Goal: Find specific page/section: Find specific page/section

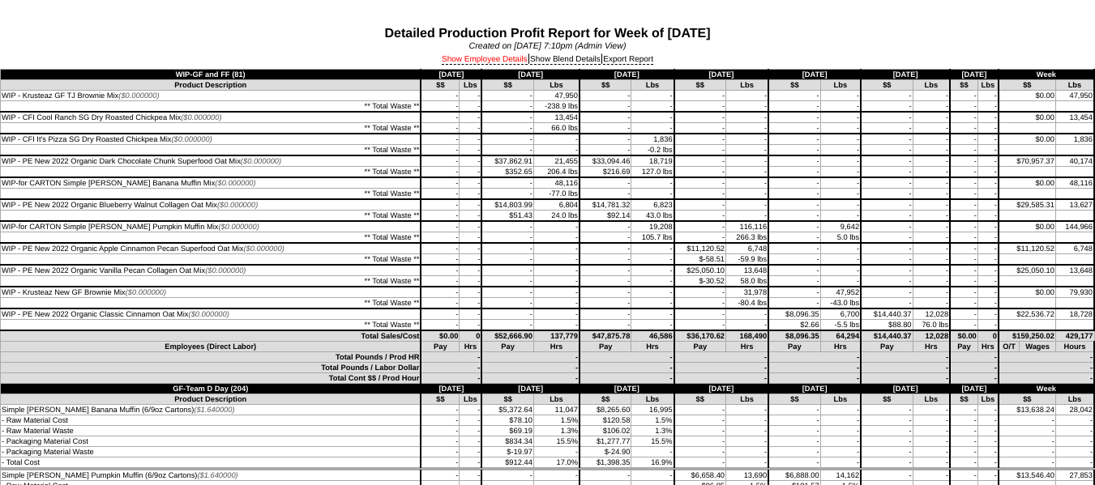
click at [471, 62] on link "Show Employee Details" at bounding box center [485, 60] width 86 height 10
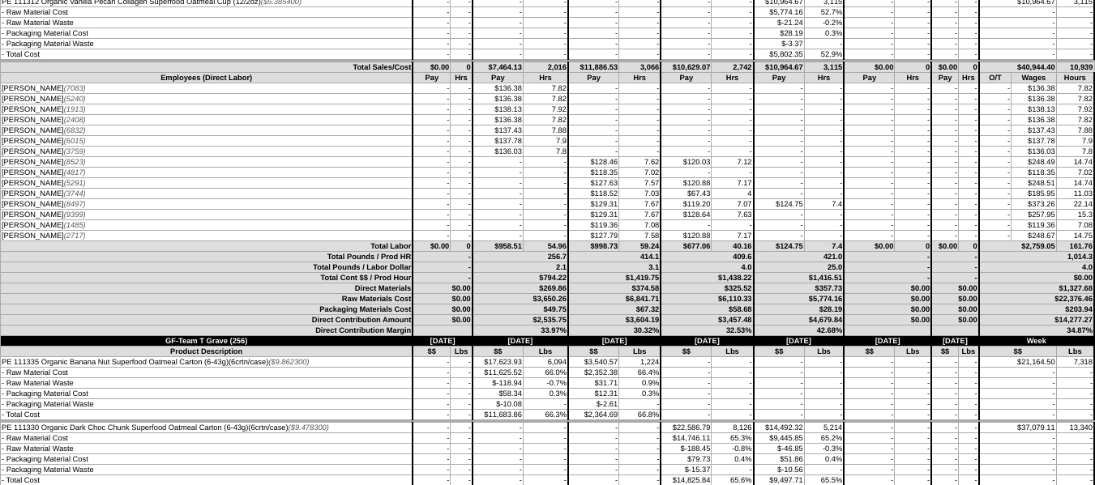
scroll to position [3404, 0]
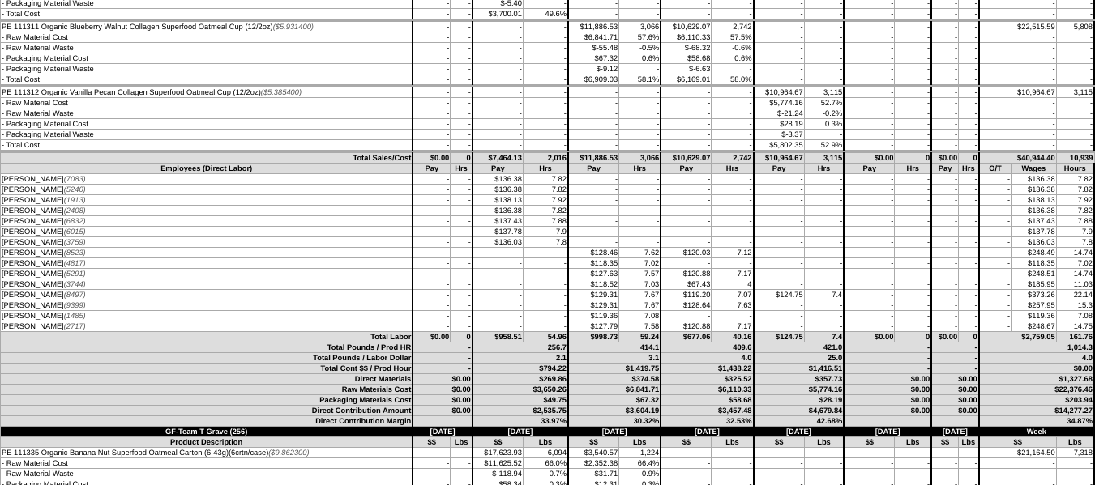
drag, startPoint x: 787, startPoint y: 297, endPoint x: 0, endPoint y: 295, distance: 786.9
click at [1, 295] on tr "ASHLEY SMITH (8497) - - - - $129.31 7.67 $119.20 22.14" at bounding box center [548, 295] width 1094 height 11
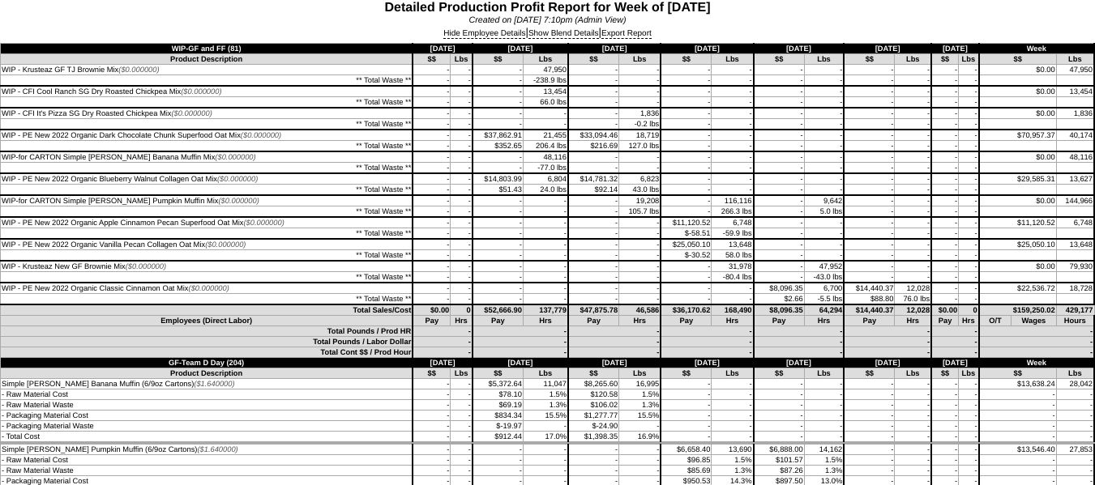
scroll to position [0, 0]
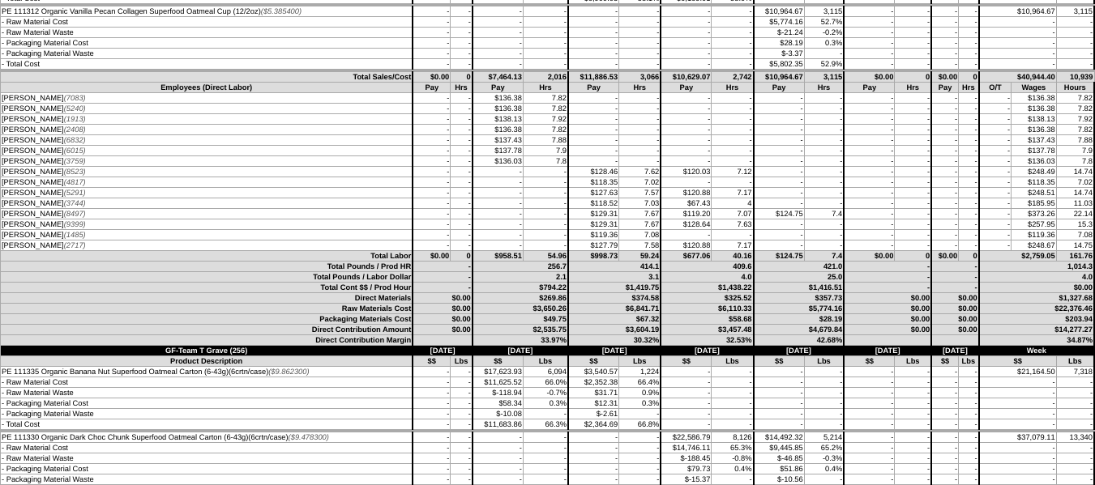
click at [786, 162] on td "-" at bounding box center [779, 161] width 51 height 11
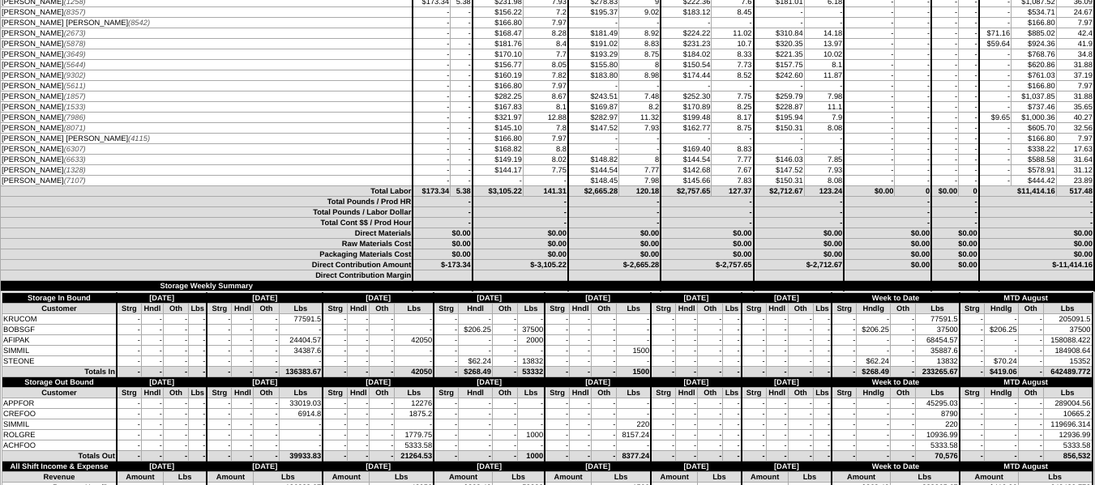
scroll to position [5429, 0]
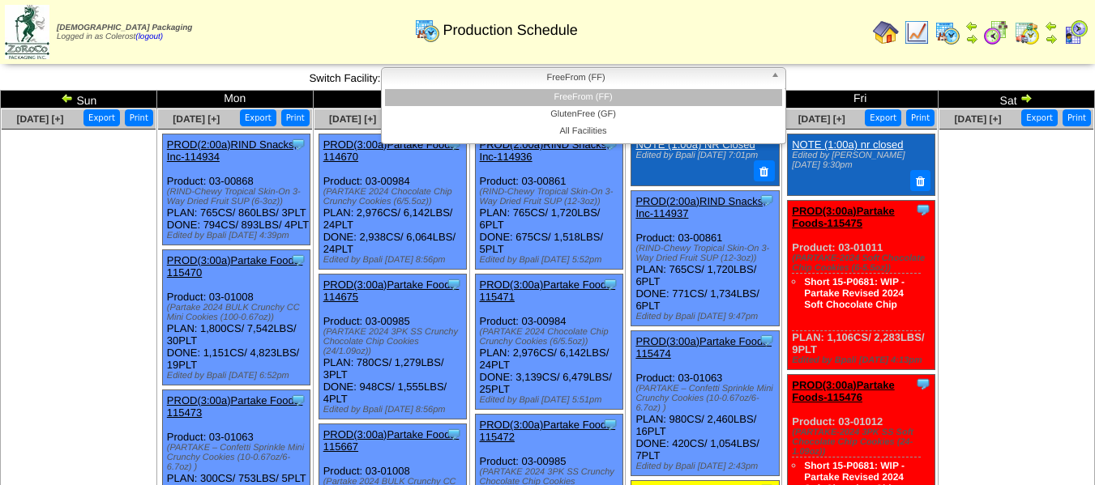
click at [676, 88] on link "FreeFrom (FF)" at bounding box center [583, 78] width 405 height 23
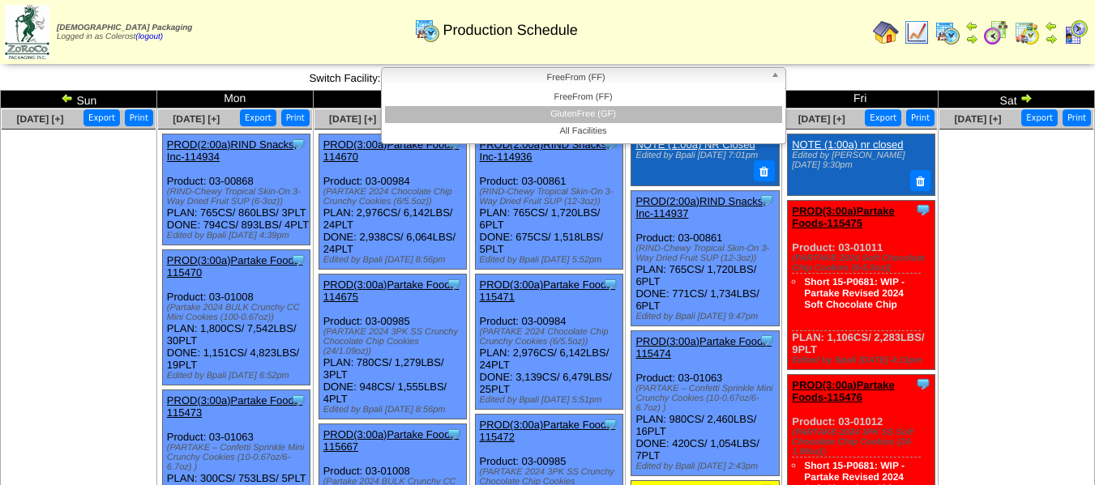
click at [664, 109] on li "GlutenFree (GF)" at bounding box center [583, 114] width 397 height 17
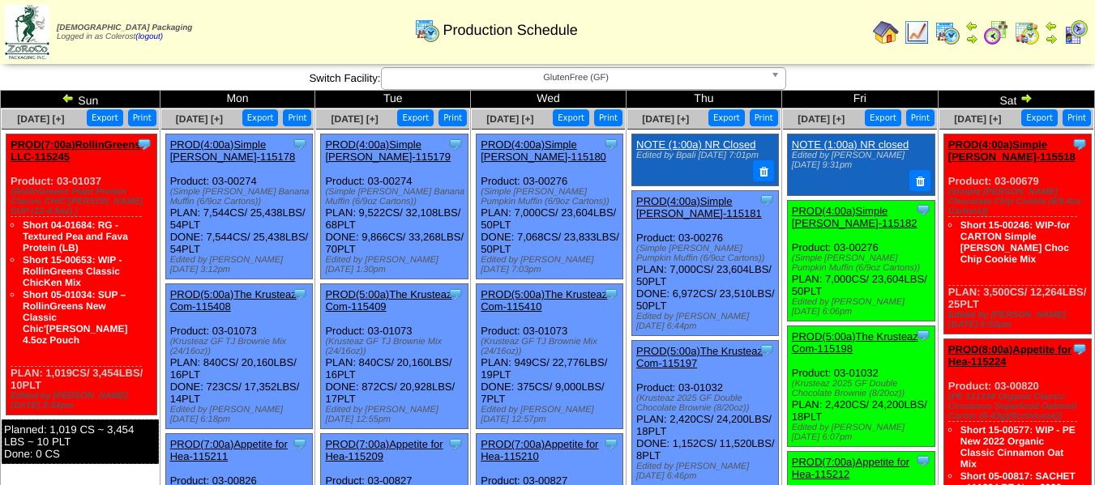
click at [664, 78] on span "GlutenFree (GF)" at bounding box center [576, 77] width 376 height 19
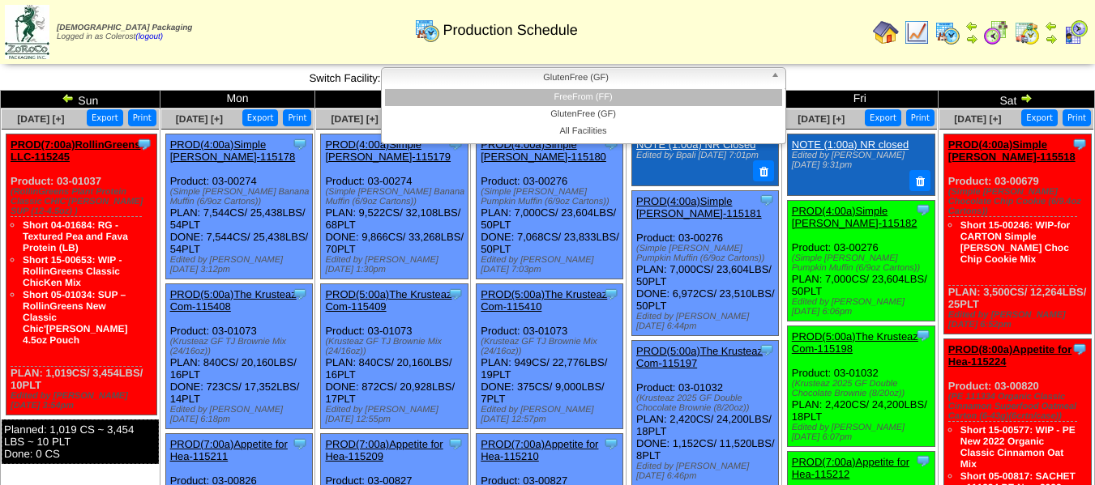
click at [645, 92] on li "FreeFrom (FF)" at bounding box center [583, 97] width 397 height 17
